Goal: Task Accomplishment & Management: Manage account settings

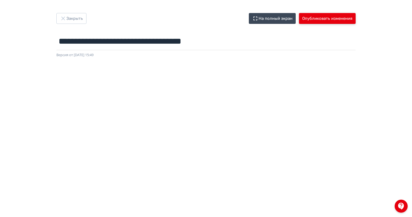
click at [338, 19] on button "Опубликовать изменения" at bounding box center [327, 18] width 57 height 11
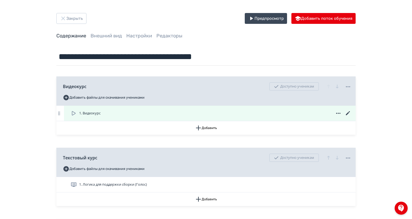
click at [137, 116] on div "1. Видеокурс" at bounding box center [210, 113] width 281 height 7
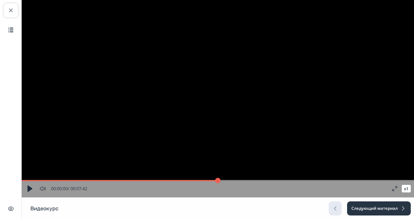
click at [28, 189] on button "button" at bounding box center [30, 189] width 10 height 10
click at [406, 189] on button "x 1" at bounding box center [406, 189] width 9 height 8
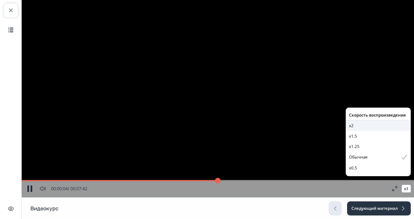
click at [356, 126] on div "x2" at bounding box center [378, 125] width 59 height 6
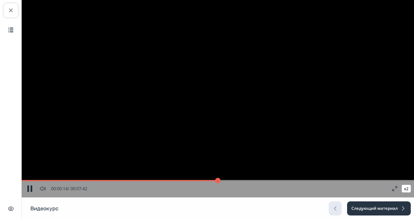
click at [58, 179] on input "range" at bounding box center [218, 180] width 392 height 5
click at [51, 181] on input "range" at bounding box center [218, 180] width 392 height 5
click at [180, 159] on video "Video Player" at bounding box center [218, 98] width 392 height 197
click at [408, 191] on button "x 2" at bounding box center [406, 189] width 9 height 8
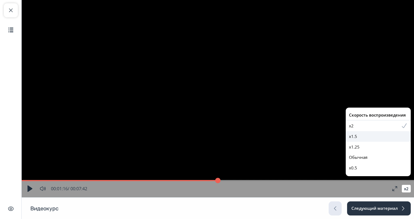
click at [354, 140] on div "x1.5" at bounding box center [378, 136] width 65 height 11
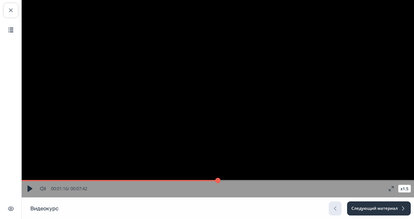
click at [66, 180] on input "range" at bounding box center [218, 180] width 392 height 5
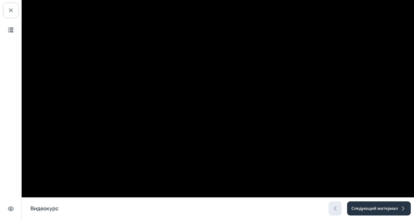
click at [119, 117] on video "Video Player" at bounding box center [218, 98] width 392 height 197
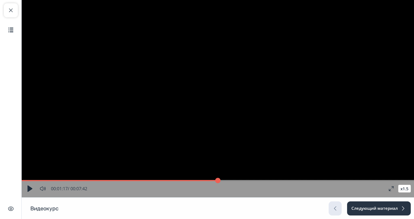
type input "**"
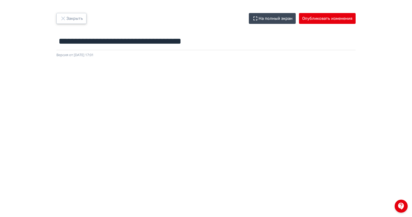
click at [71, 22] on button "Закрыть" at bounding box center [71, 18] width 30 height 11
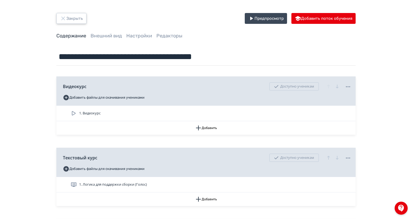
click at [77, 21] on button "Закрыть" at bounding box center [71, 18] width 30 height 11
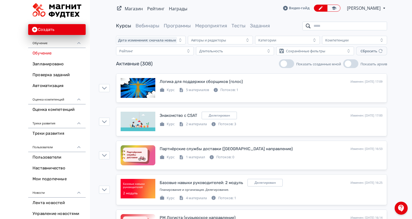
click at [349, 25] on input "search" at bounding box center [344, 26] width 85 height 9
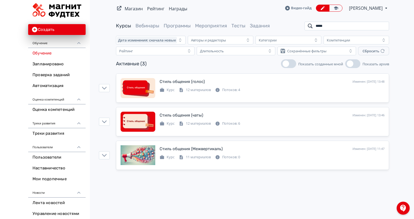
type input "*****"
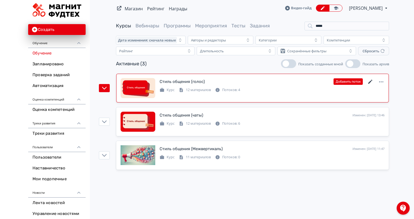
click at [370, 81] on icon at bounding box center [370, 82] width 7 height 7
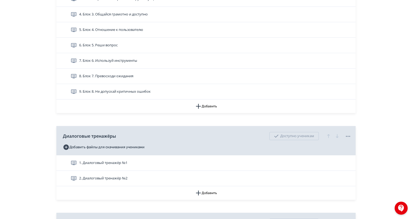
scroll to position [260, 0]
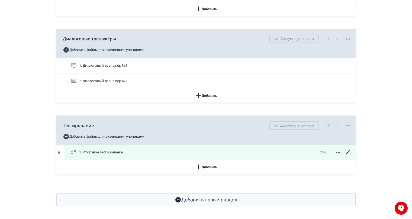
click at [347, 151] on icon at bounding box center [348, 152] width 7 height 7
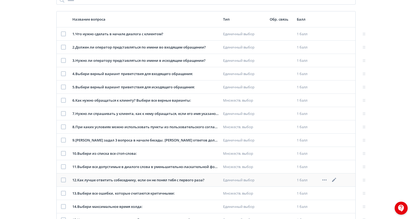
scroll to position [67, 0]
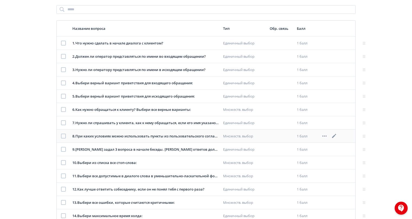
click at [334, 135] on icon at bounding box center [334, 136] width 7 height 7
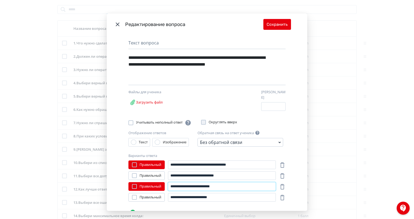
drag, startPoint x: 192, startPoint y: 183, endPoint x: 206, endPoint y: 183, distance: 13.8
click at [206, 183] on input "**********" at bounding box center [222, 186] width 108 height 9
type input "**********"
click at [278, 25] on button "Сохранить" at bounding box center [277, 24] width 28 height 11
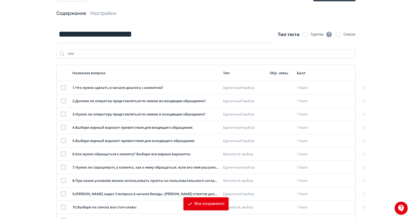
scroll to position [0, 0]
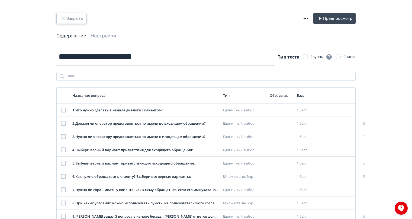
click at [85, 21] on button "Закрыть" at bounding box center [71, 18] width 30 height 11
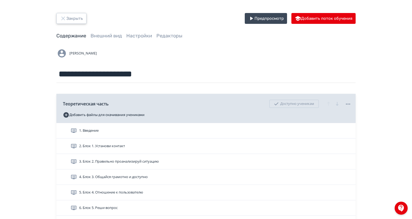
click at [77, 17] on button "Закрыть" at bounding box center [71, 18] width 30 height 11
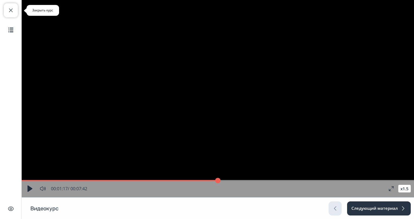
click at [12, 13] on span "button" at bounding box center [11, 10] width 7 height 7
type input "**"
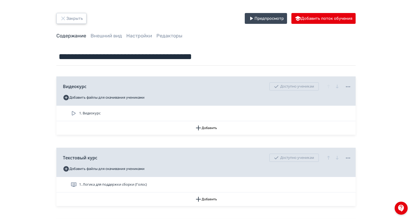
click at [79, 20] on button "Закрыть" at bounding box center [71, 18] width 30 height 11
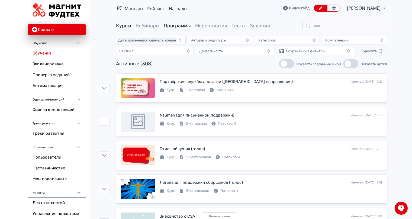
click at [182, 28] on link "Программы" at bounding box center [177, 26] width 27 height 6
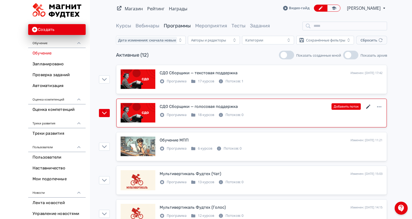
click at [369, 106] on icon at bounding box center [368, 107] width 4 height 4
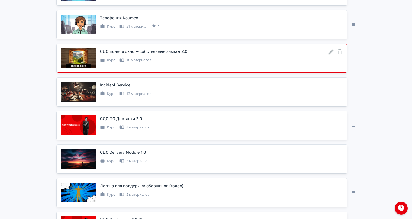
scroll to position [271, 0]
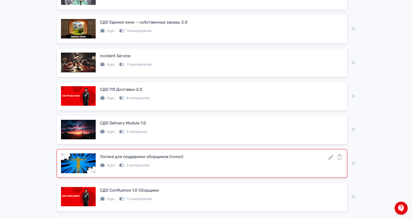
click at [333, 157] on icon at bounding box center [331, 157] width 7 height 7
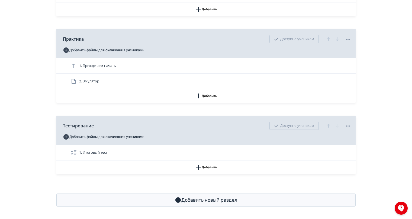
scroll to position [191, 0]
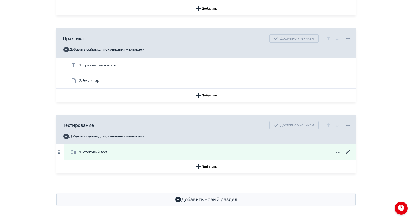
click at [345, 151] on icon at bounding box center [348, 152] width 7 height 7
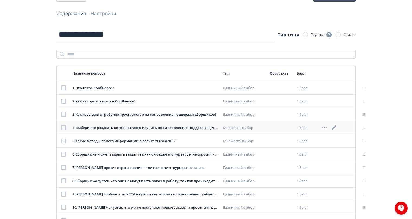
scroll to position [163, 0]
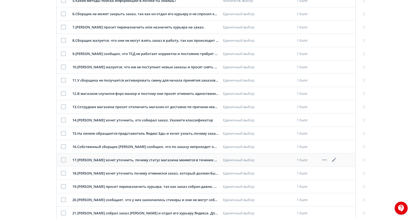
click at [333, 159] on icon at bounding box center [334, 160] width 7 height 7
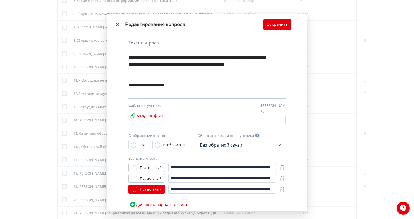
click at [114, 23] on icon "Modal" at bounding box center [117, 24] width 7 height 7
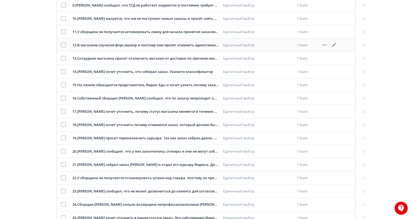
scroll to position [241, 0]
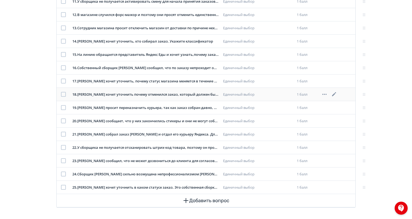
click at [334, 95] on icon at bounding box center [334, 94] width 7 height 7
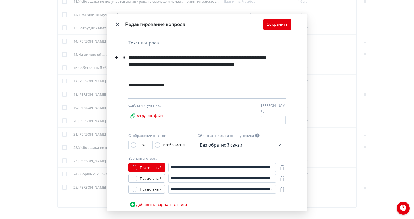
click at [221, 65] on div "**********" at bounding box center [197, 64] width 138 height 24
click at [222, 65] on div "**********" at bounding box center [197, 64] width 138 height 24
click at [137, 72] on div "**********" at bounding box center [197, 64] width 138 height 24
click at [280, 28] on button "Сохранить" at bounding box center [277, 24] width 28 height 11
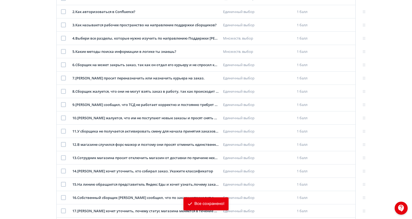
scroll to position [0, 0]
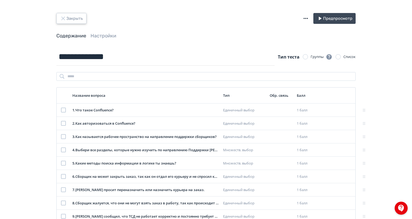
click at [69, 24] on button "Закрыть" at bounding box center [71, 18] width 30 height 11
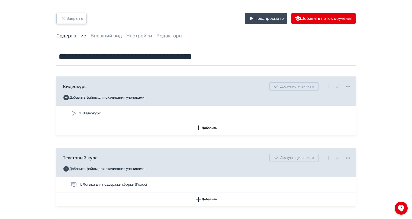
click at [69, 21] on button "Закрыть" at bounding box center [71, 18] width 30 height 11
